Goal: Navigation & Orientation: Locate item on page

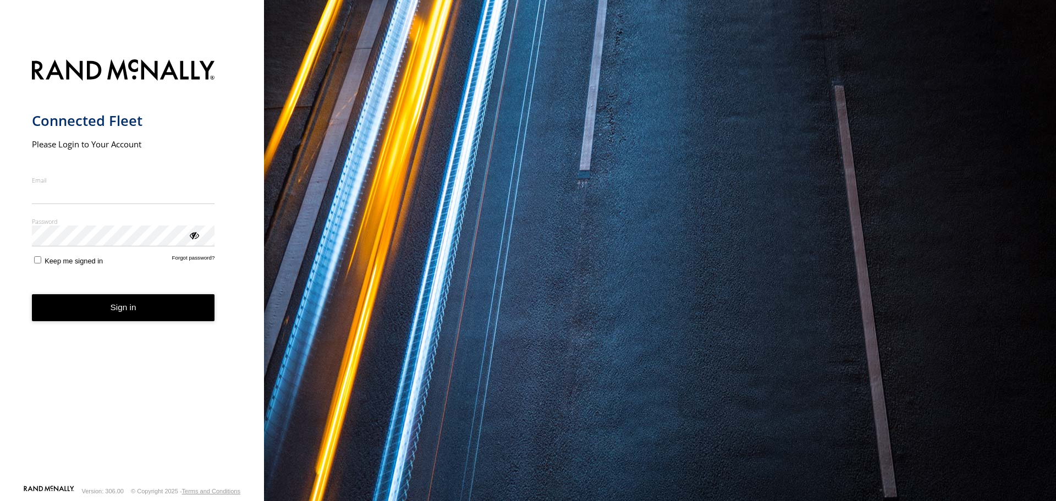
click at [96, 196] on input "Email" at bounding box center [123, 194] width 183 height 20
type input "**********"
click at [45, 260] on span "Keep me signed in" at bounding box center [74, 261] width 58 height 8
click at [124, 307] on button "Sign in" at bounding box center [123, 307] width 183 height 27
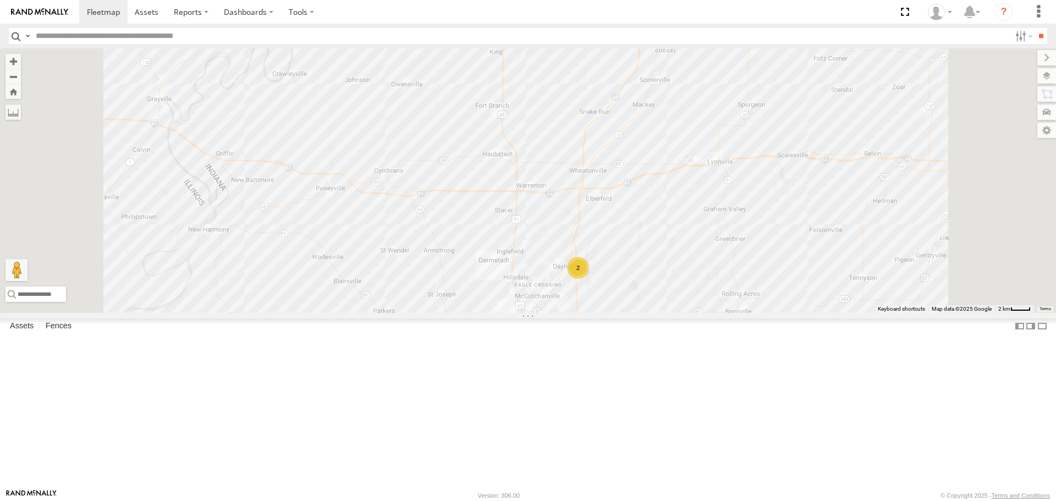
drag, startPoint x: 983, startPoint y: 3, endPoint x: 672, endPoint y: 30, distance: 311.3
click at [672, 30] on input "text" at bounding box center [520, 36] width 979 height 16
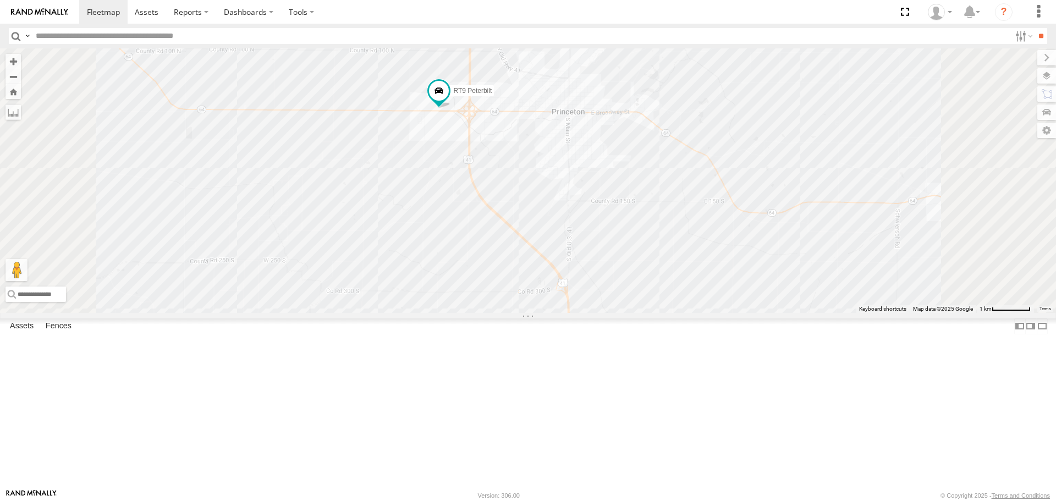
drag, startPoint x: 565, startPoint y: 91, endPoint x: 580, endPoint y: 253, distance: 162.4
click at [580, 253] on div "RT8 2015 [PERSON_NAME] RT9 Peterbilt" at bounding box center [528, 180] width 1056 height 264
click at [455, 195] on span at bounding box center [445, 185] width 20 height 20
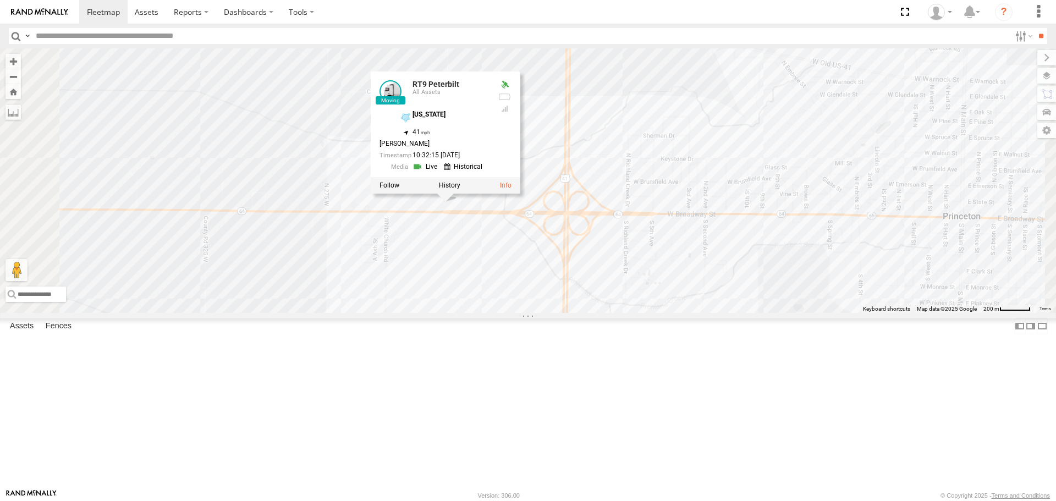
click at [407, 153] on div "RT8 2015 [PERSON_NAME] RT9 Peterbilt RT9 Peterbilt All Assets [US_STATE] 38.356…" at bounding box center [528, 180] width 1056 height 264
